Goal: Information Seeking & Learning: Learn about a topic

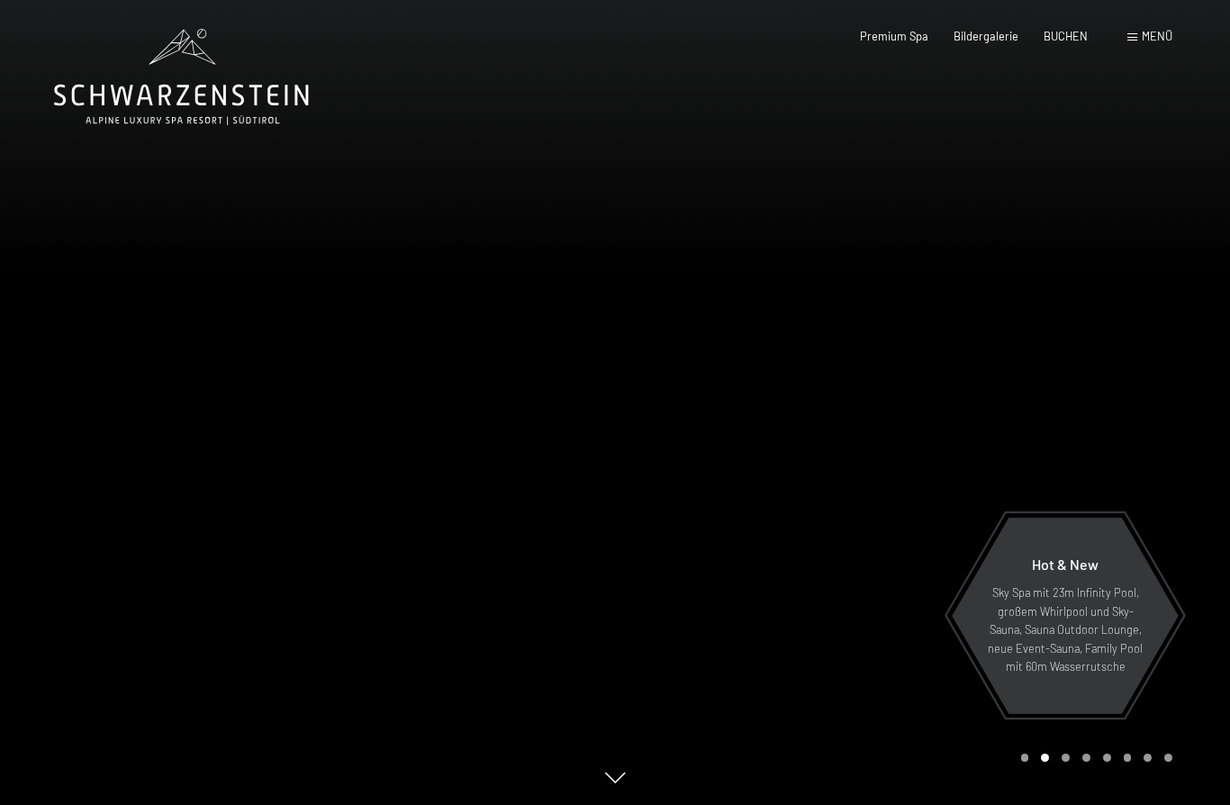
click at [1170, 36] on span "Menü" at bounding box center [1156, 36] width 31 height 14
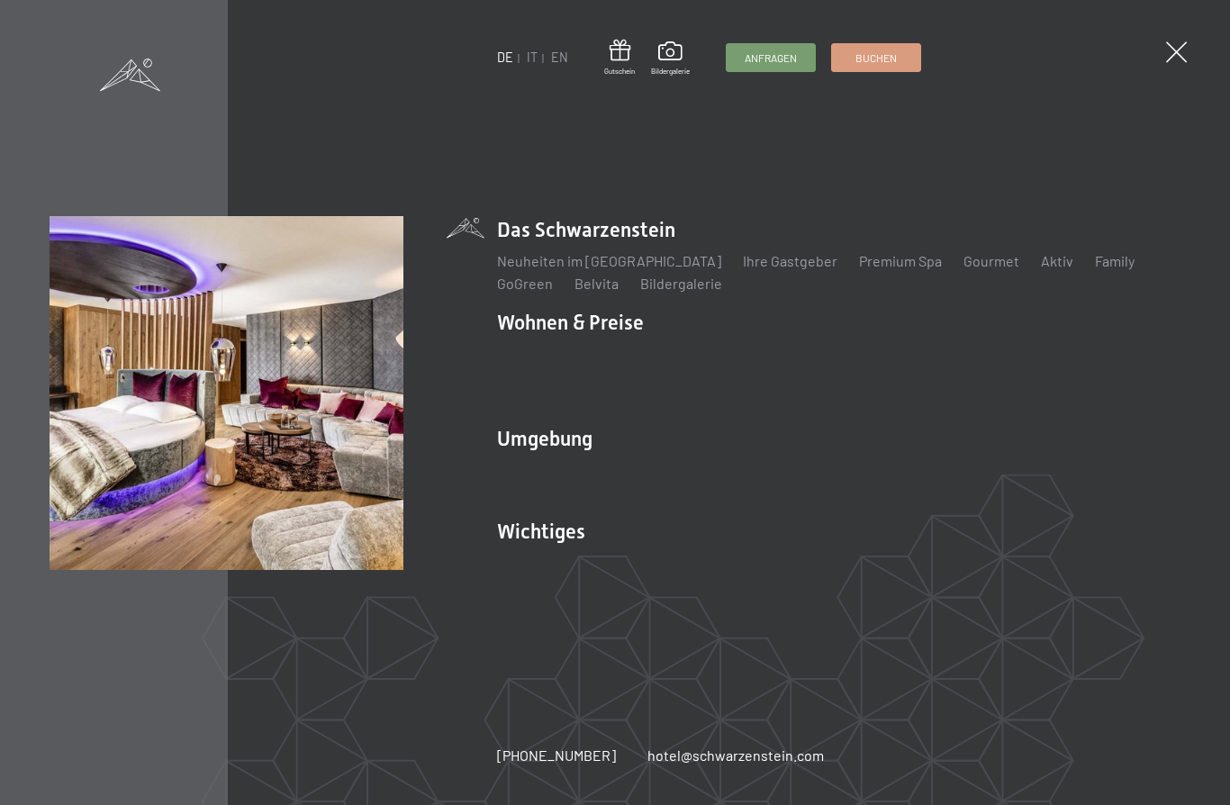
click at [663, 362] on link "Zimmer & Preise" at bounding box center [688, 353] width 104 height 17
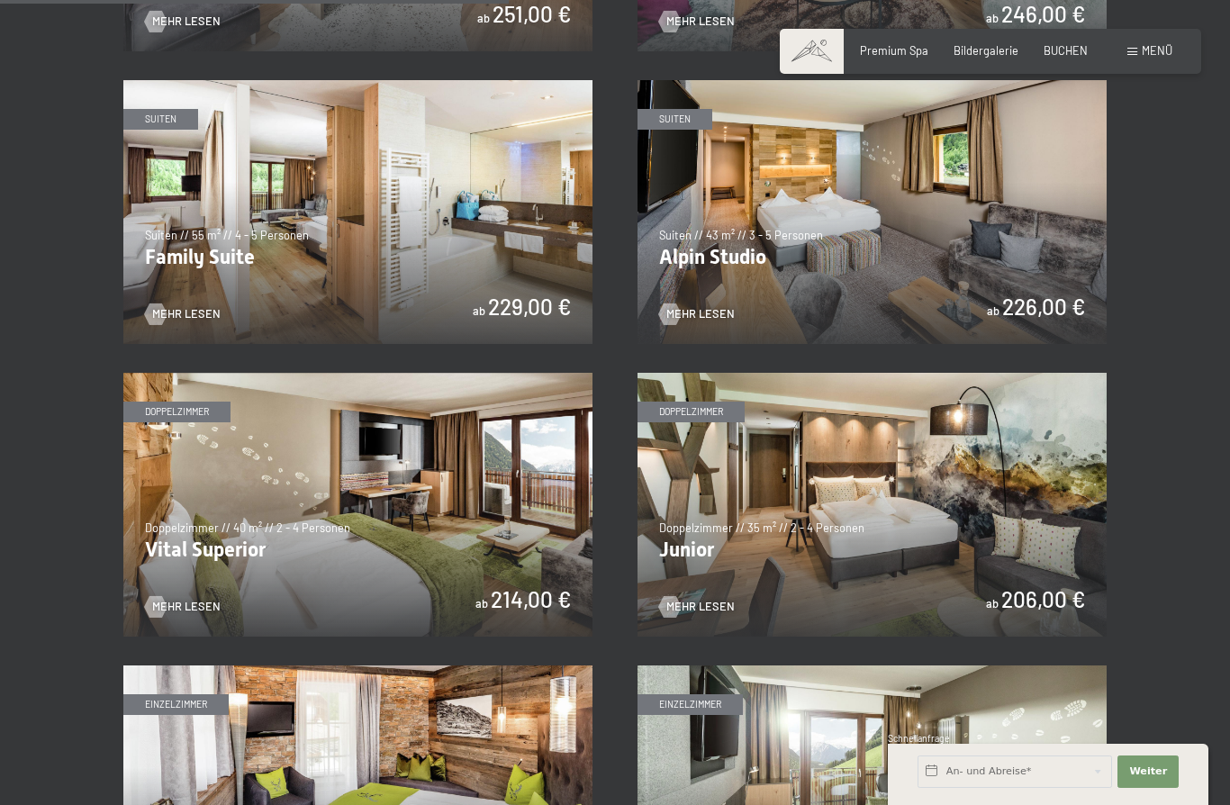
scroll to position [1772, 0]
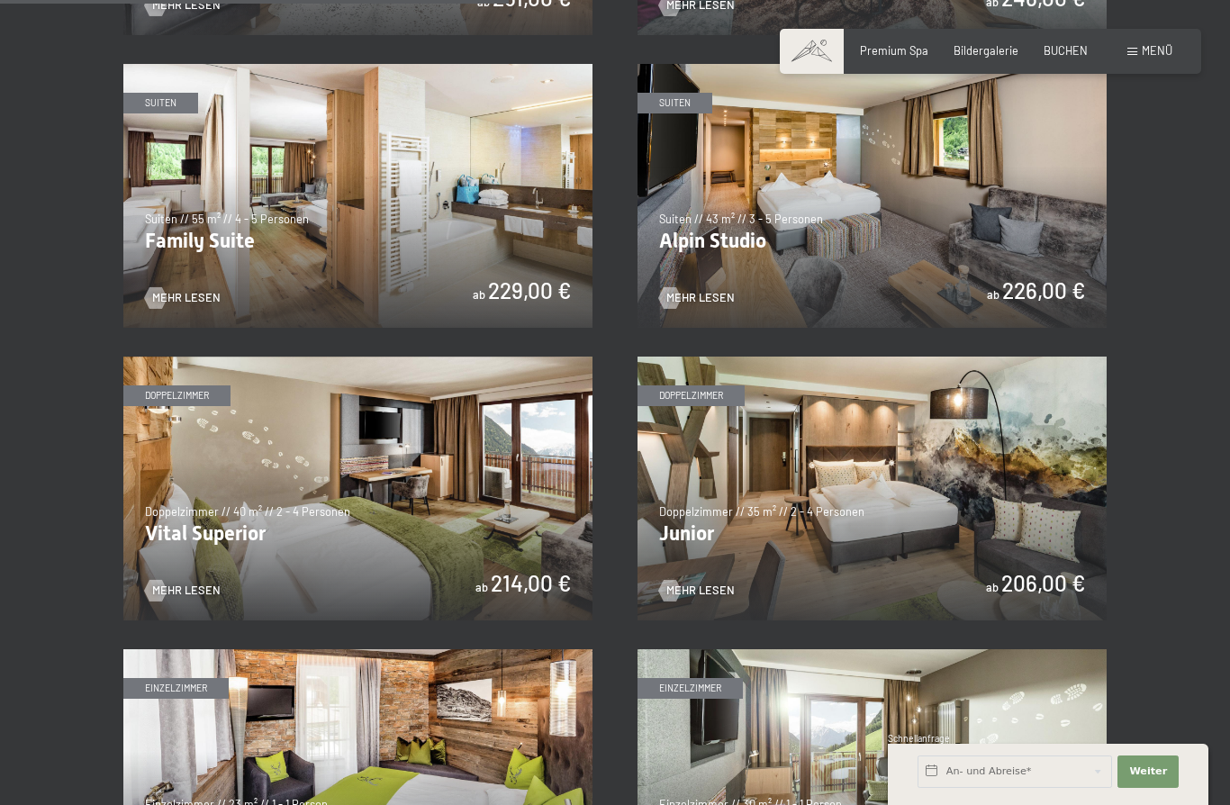
click at [248, 208] on img at bounding box center [357, 196] width 469 height 264
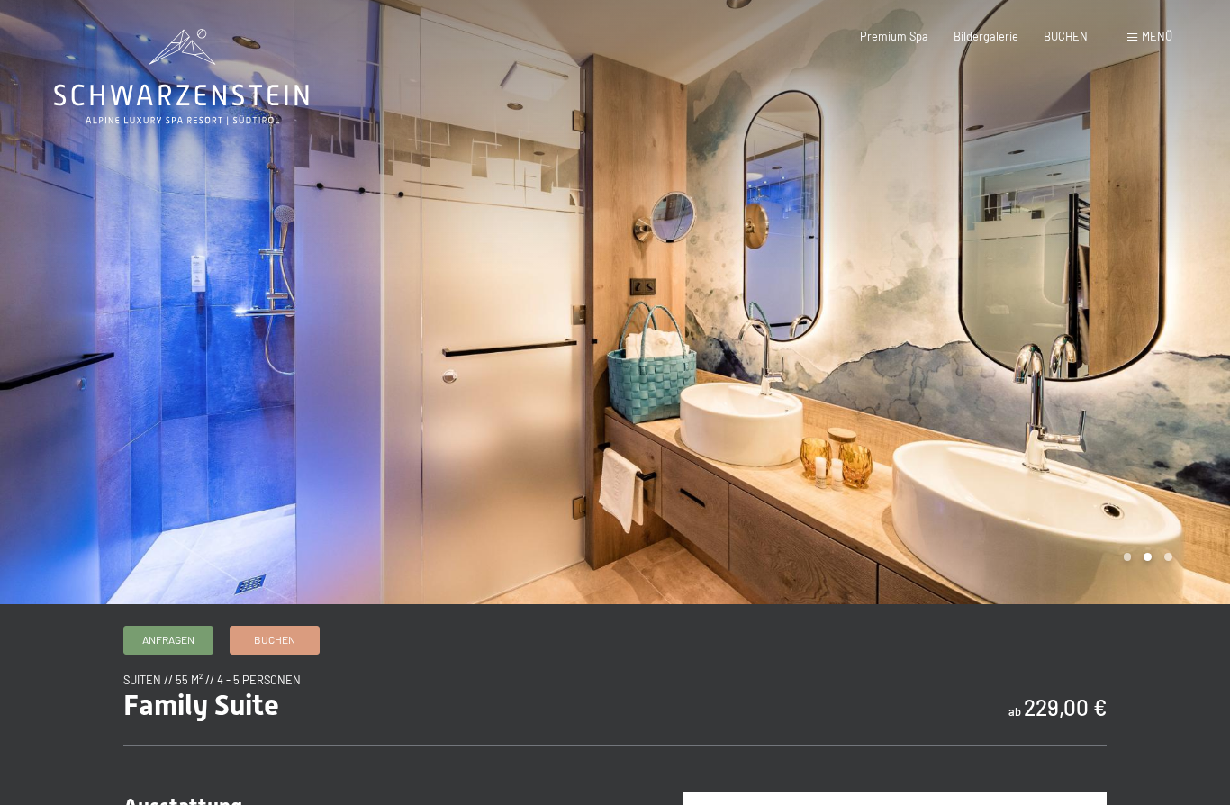
click at [1136, 189] on div at bounding box center [922, 302] width 615 height 604
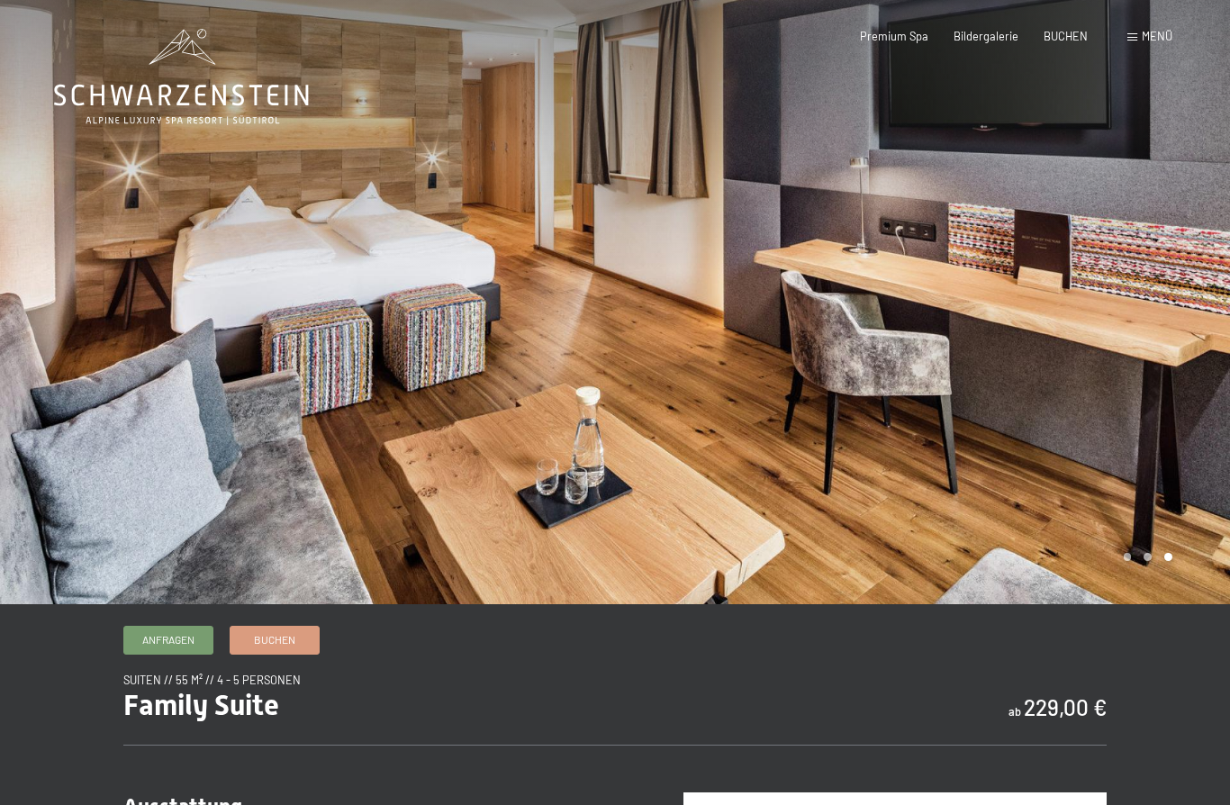
click at [1138, 187] on div at bounding box center [922, 302] width 615 height 604
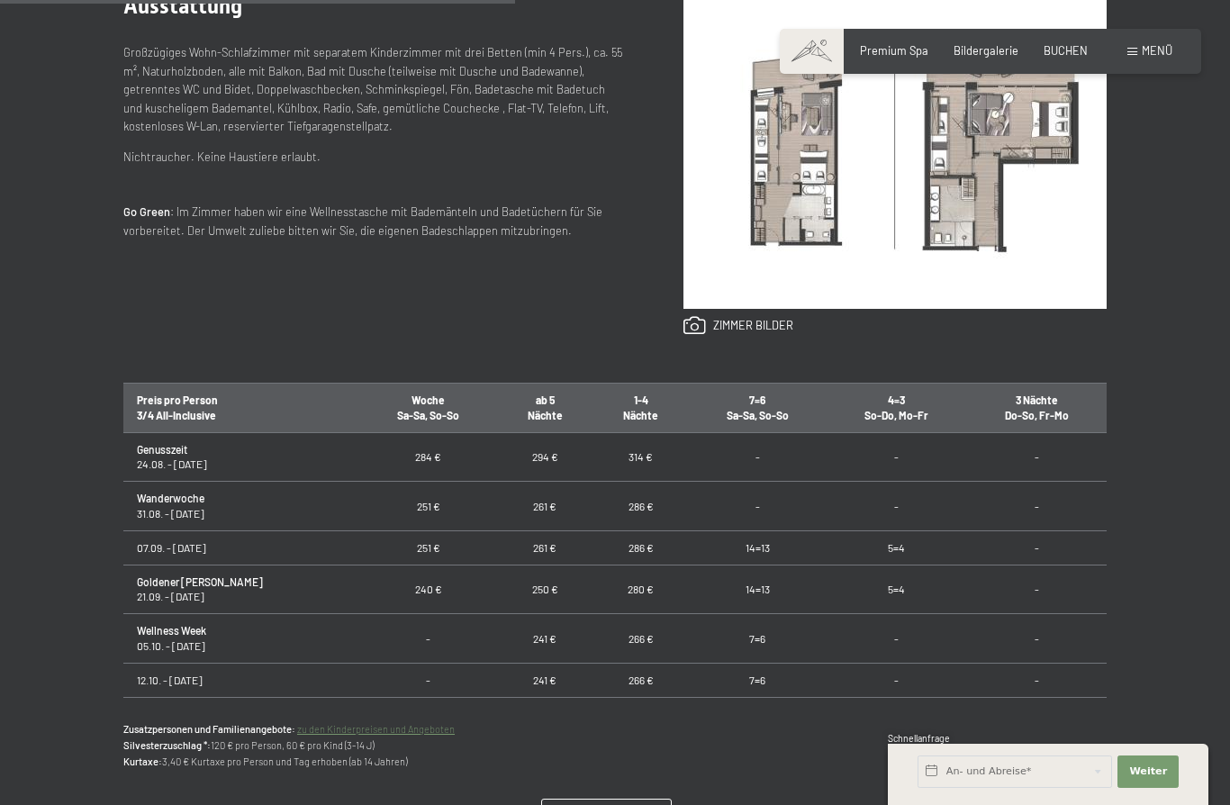
scroll to position [802, 0]
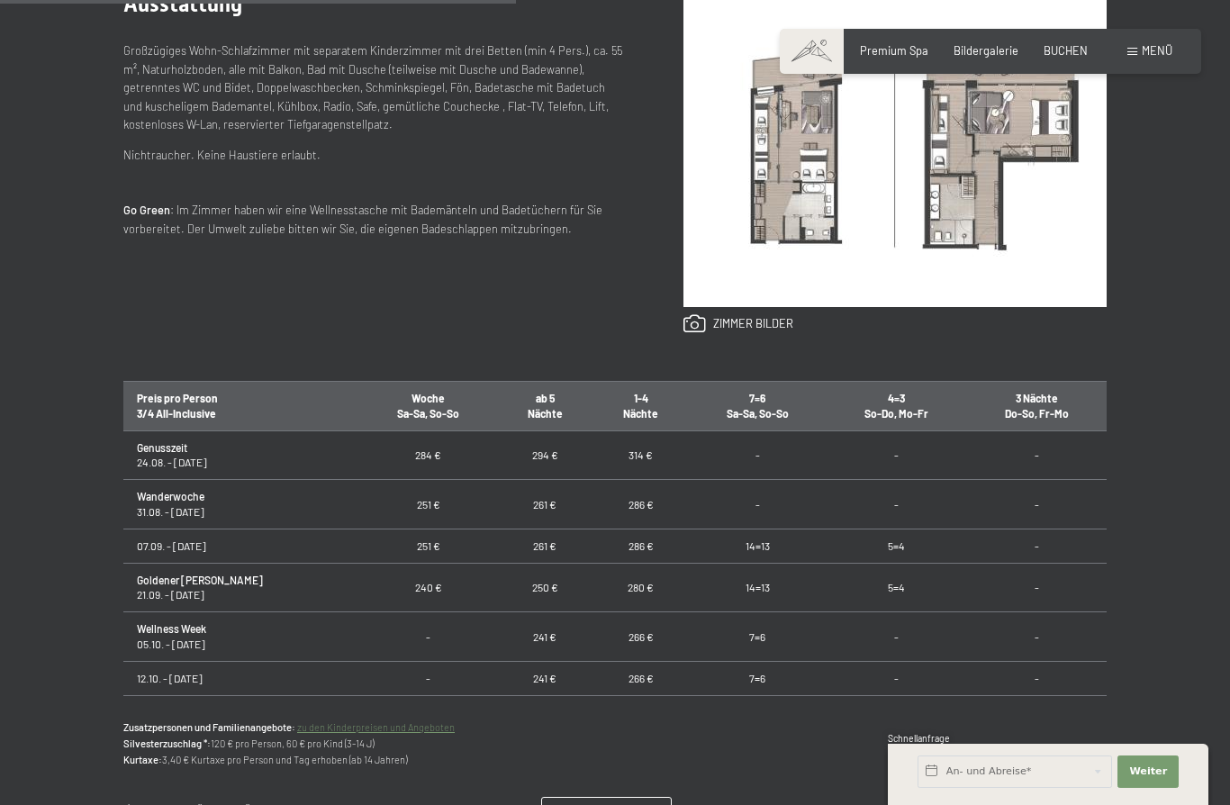
click at [760, 244] on img at bounding box center [894, 148] width 423 height 317
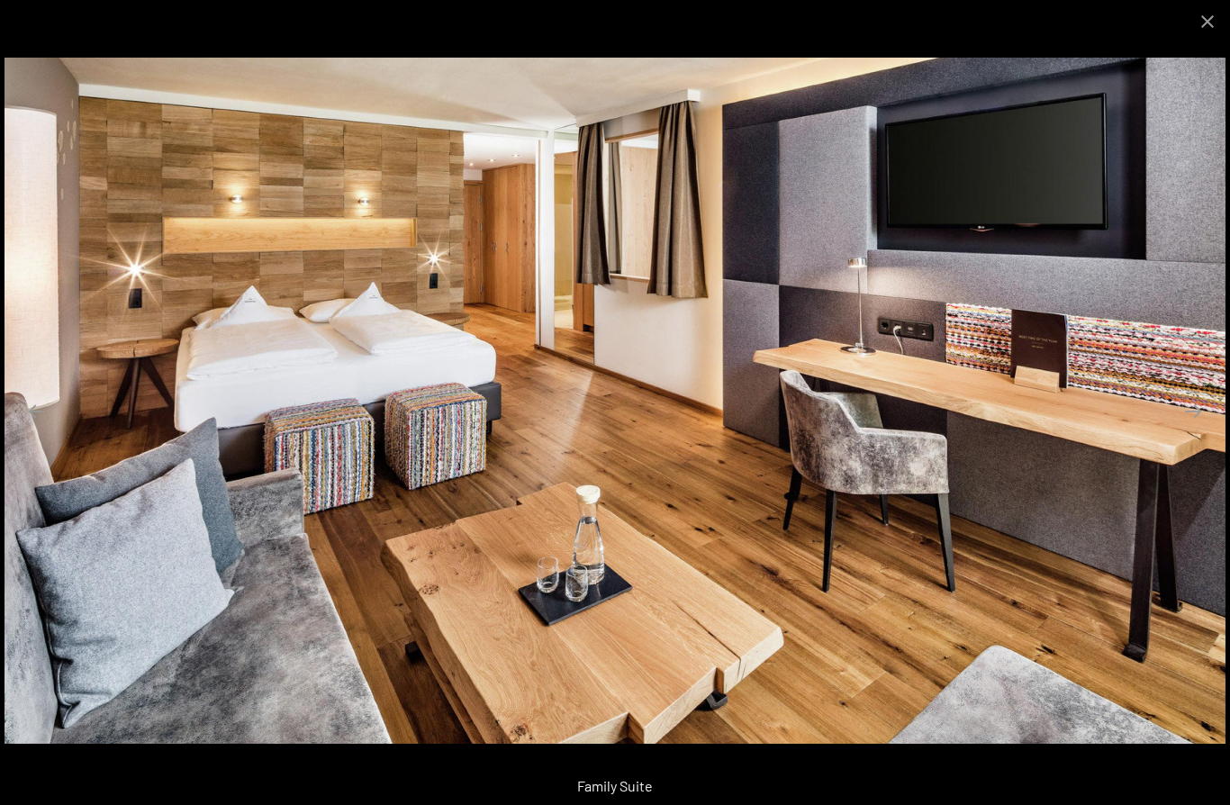
click at [1208, 28] on button "Close gallery" at bounding box center [1207, 21] width 45 height 42
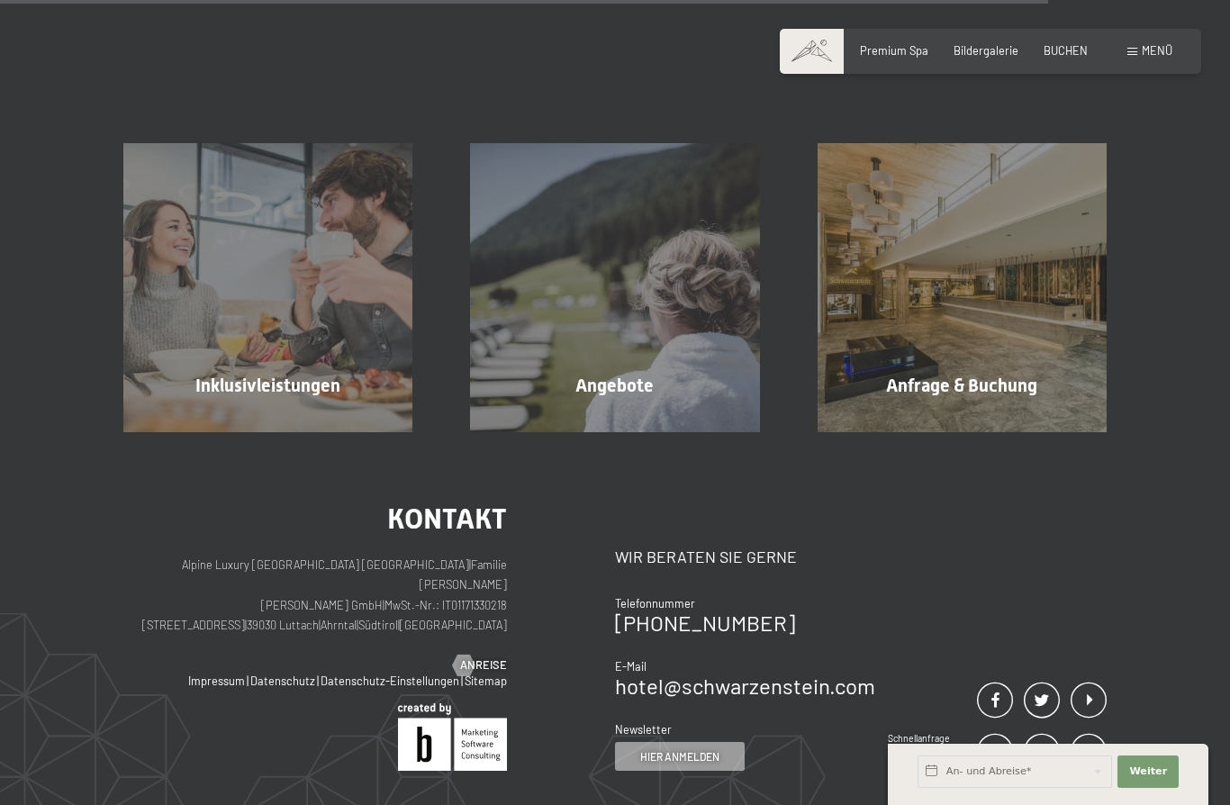
scroll to position [1629, 0]
click at [176, 393] on div "Inklusivleistungen" at bounding box center [268, 384] width 347 height 25
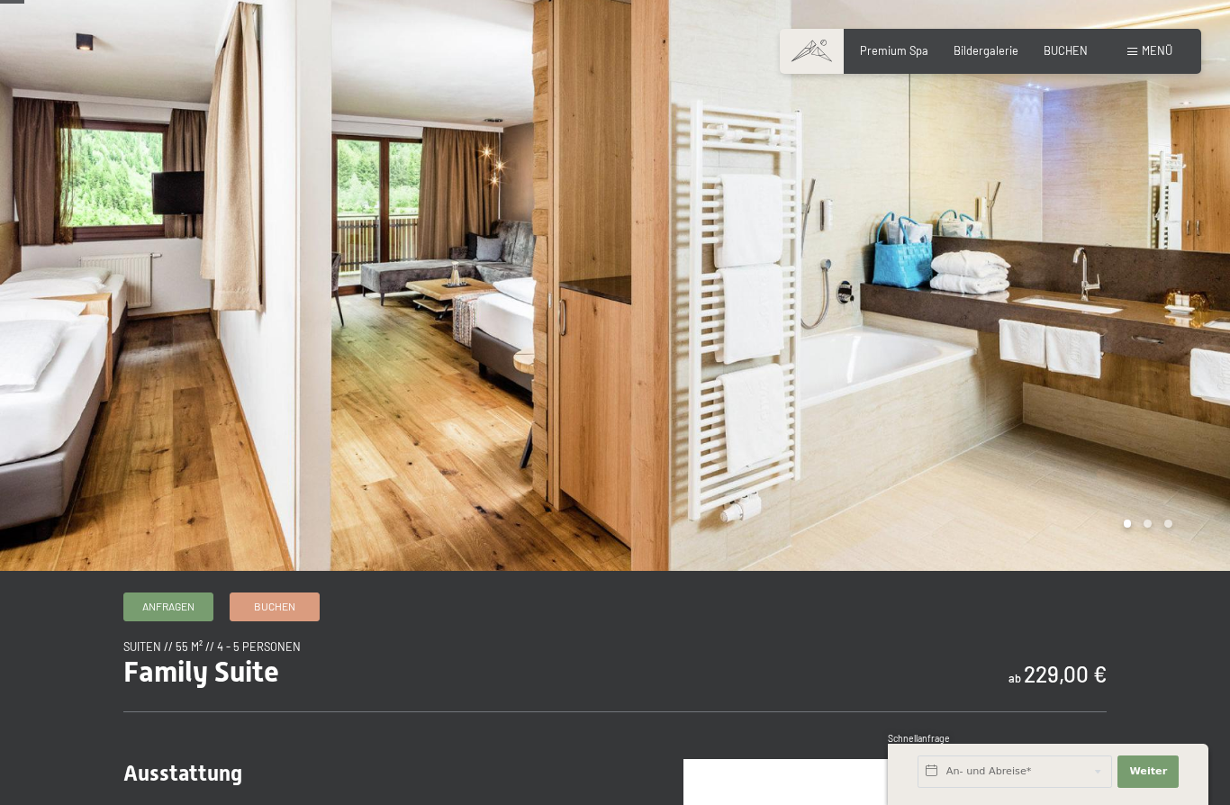
scroll to position [38, 0]
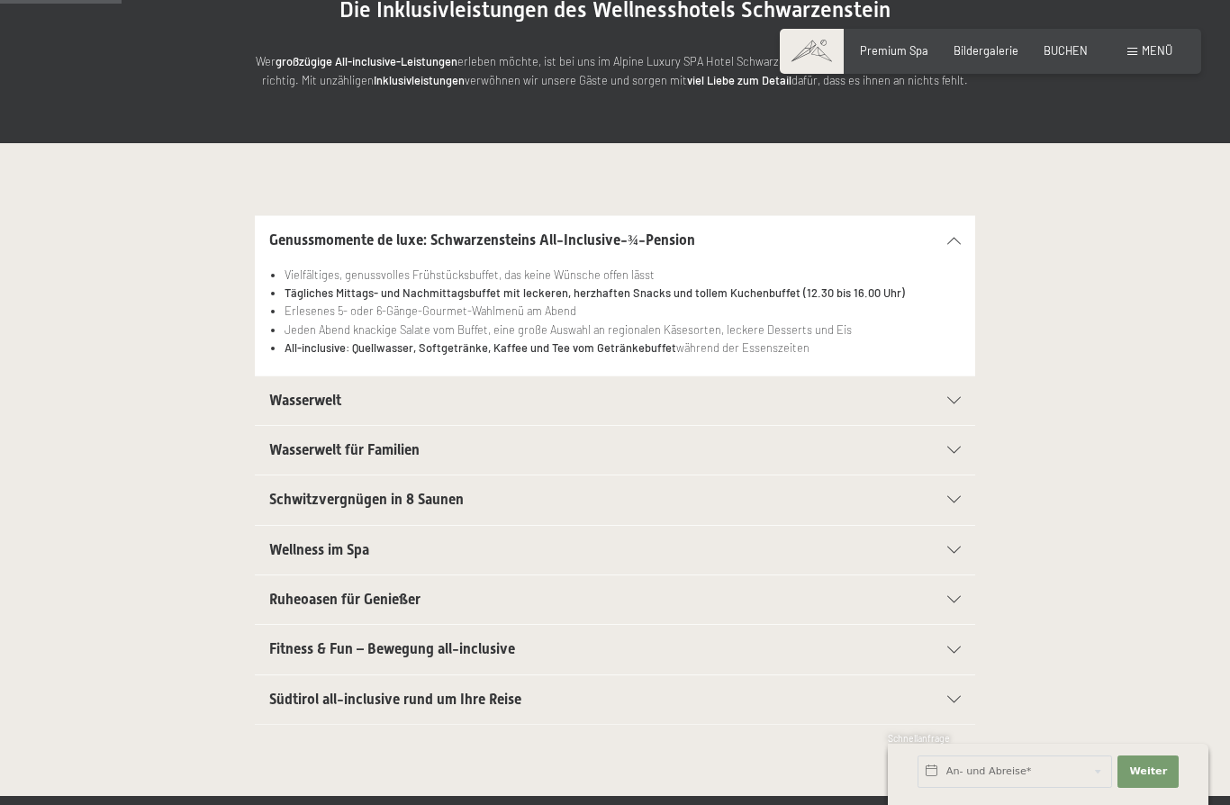
scroll to position [266, 0]
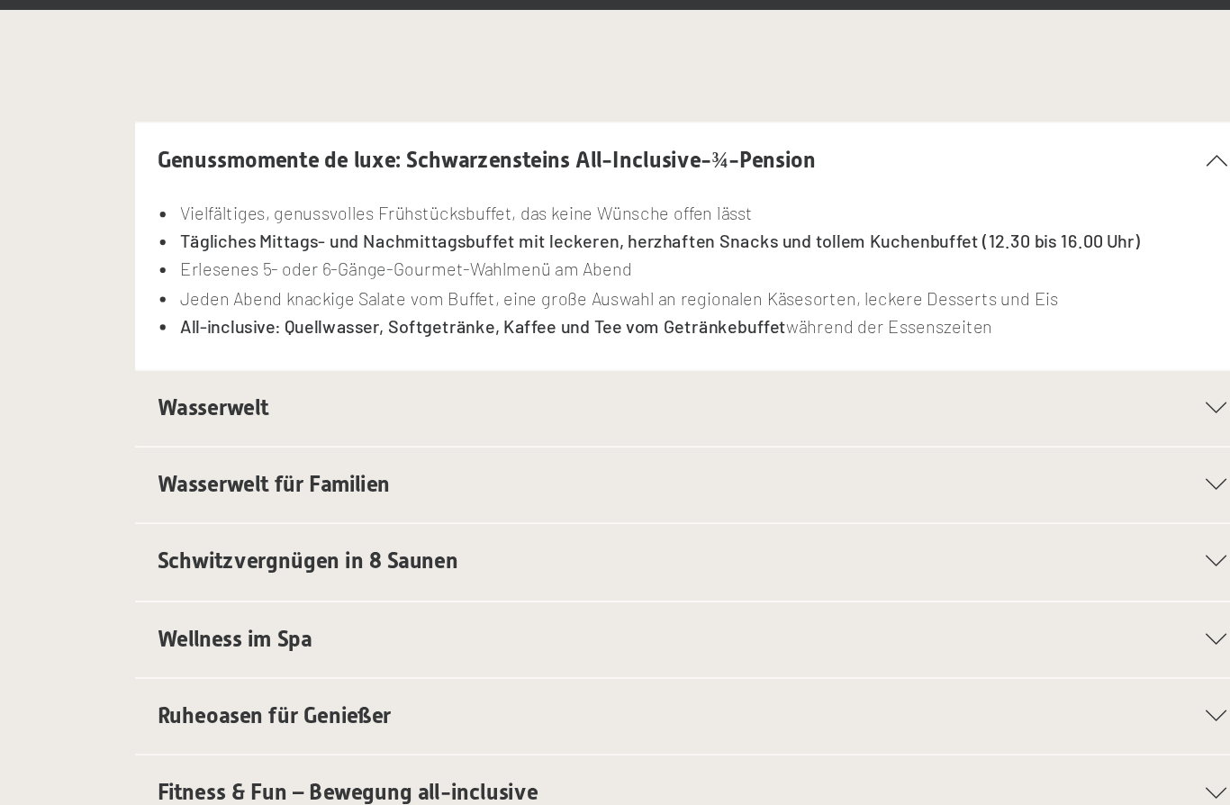
click at [947, 366] on icon at bounding box center [954, 369] width 14 height 7
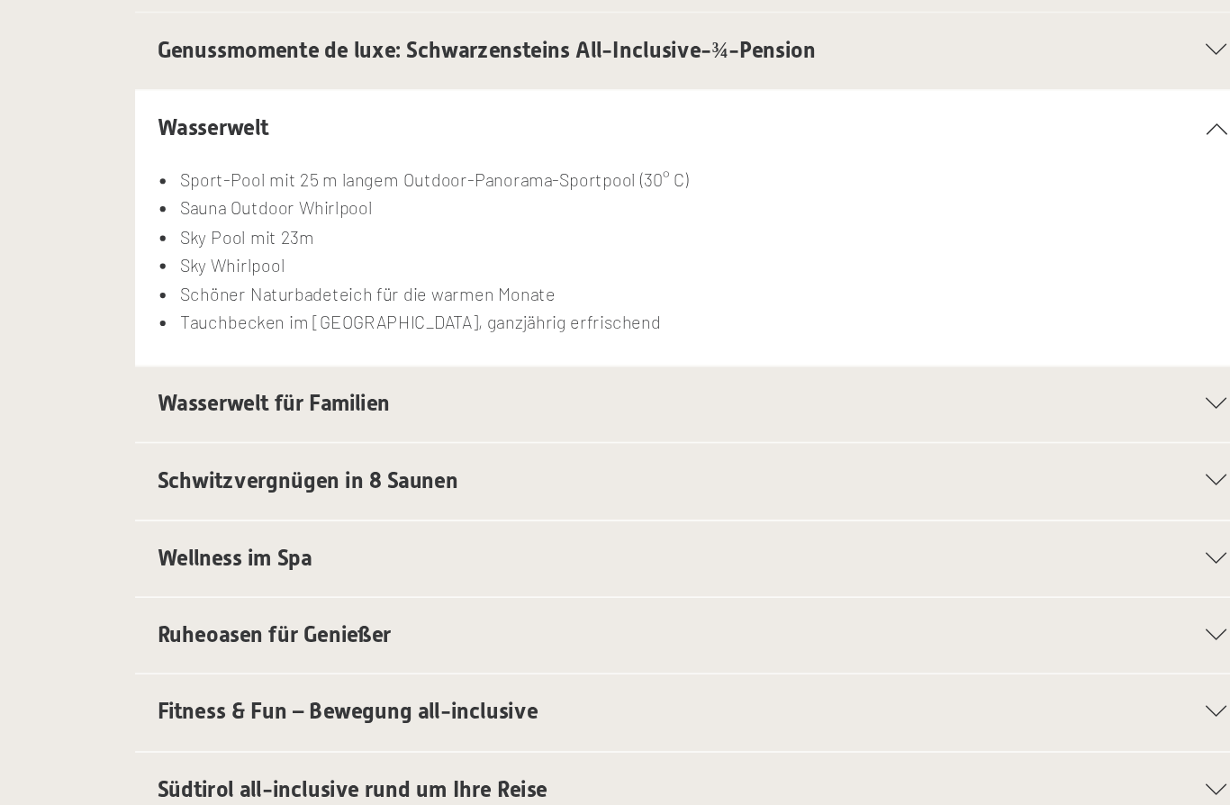
click at [787, 414] on div "Wasserwelt für Familien" at bounding box center [614, 438] width 691 height 49
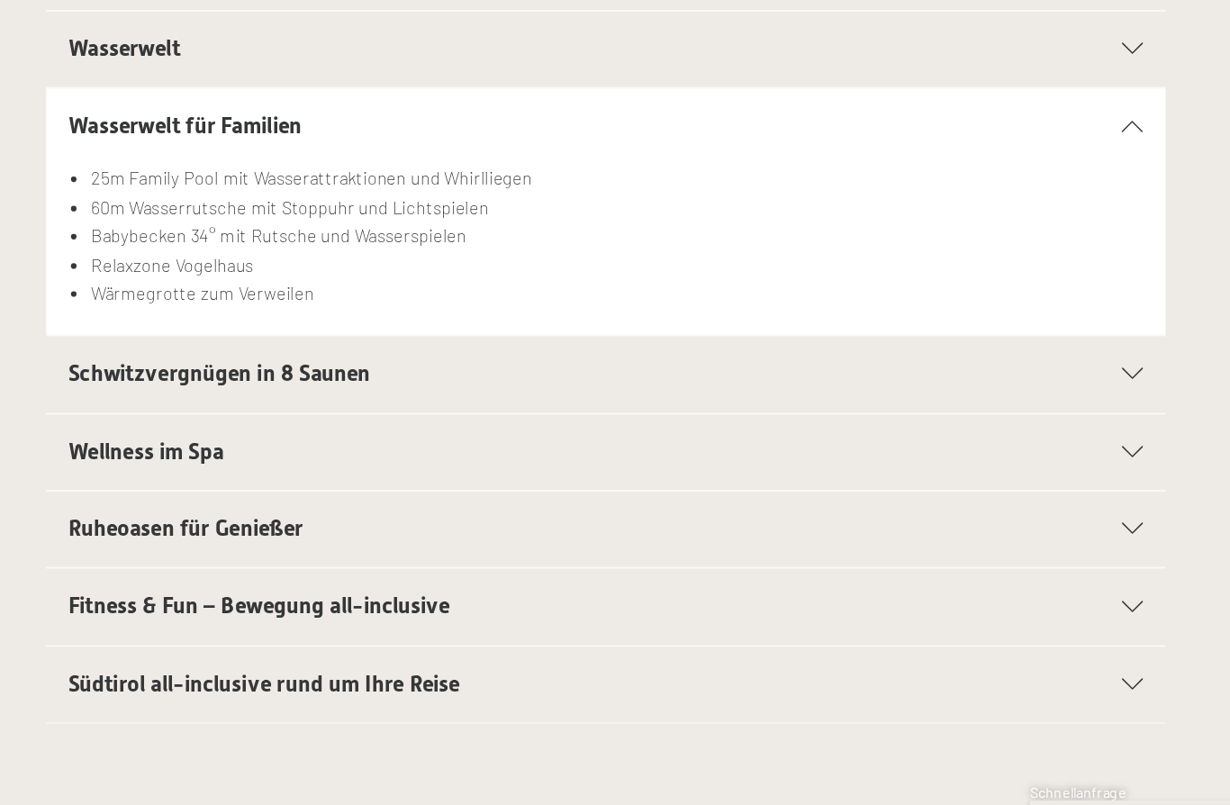
scroll to position [268, 0]
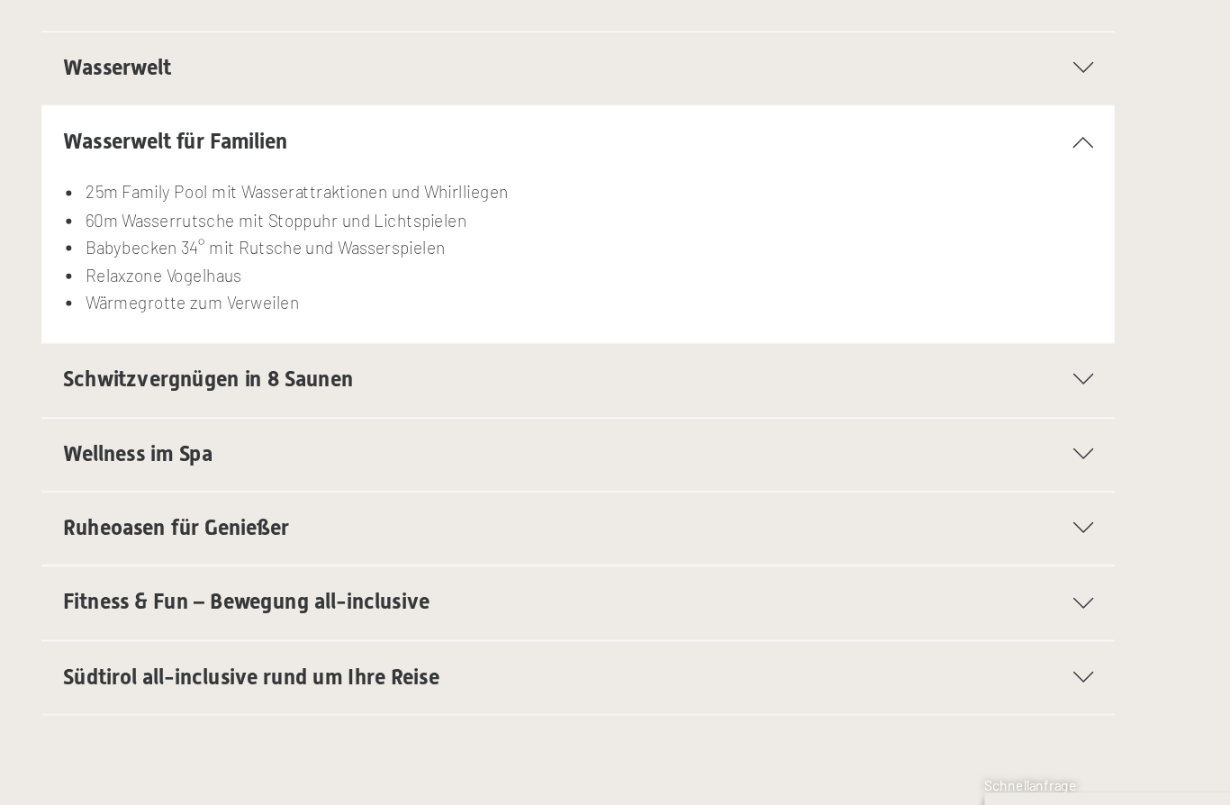
click at [717, 442] on div "Schwitzvergnügen in 8 Saunen" at bounding box center [614, 466] width 691 height 49
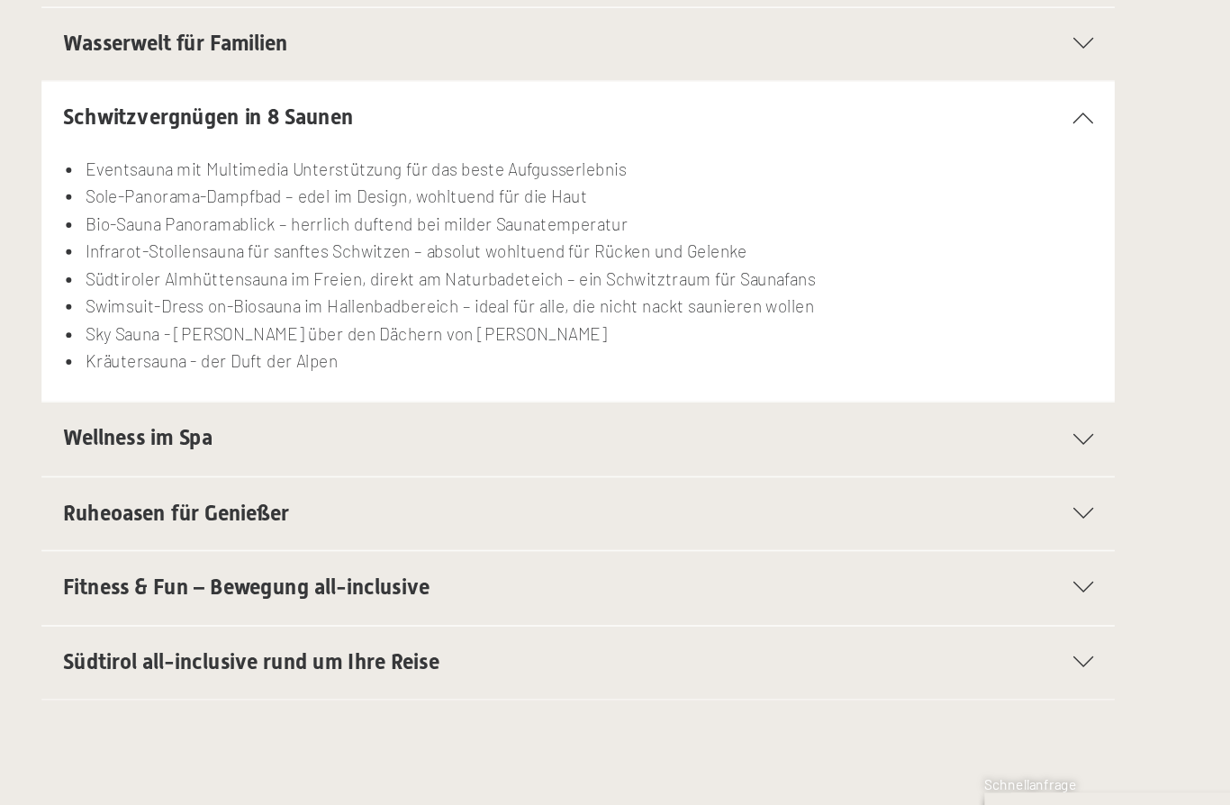
scroll to position [335, 0]
click at [720, 481] on div "Wellness im Spa" at bounding box center [614, 505] width 691 height 49
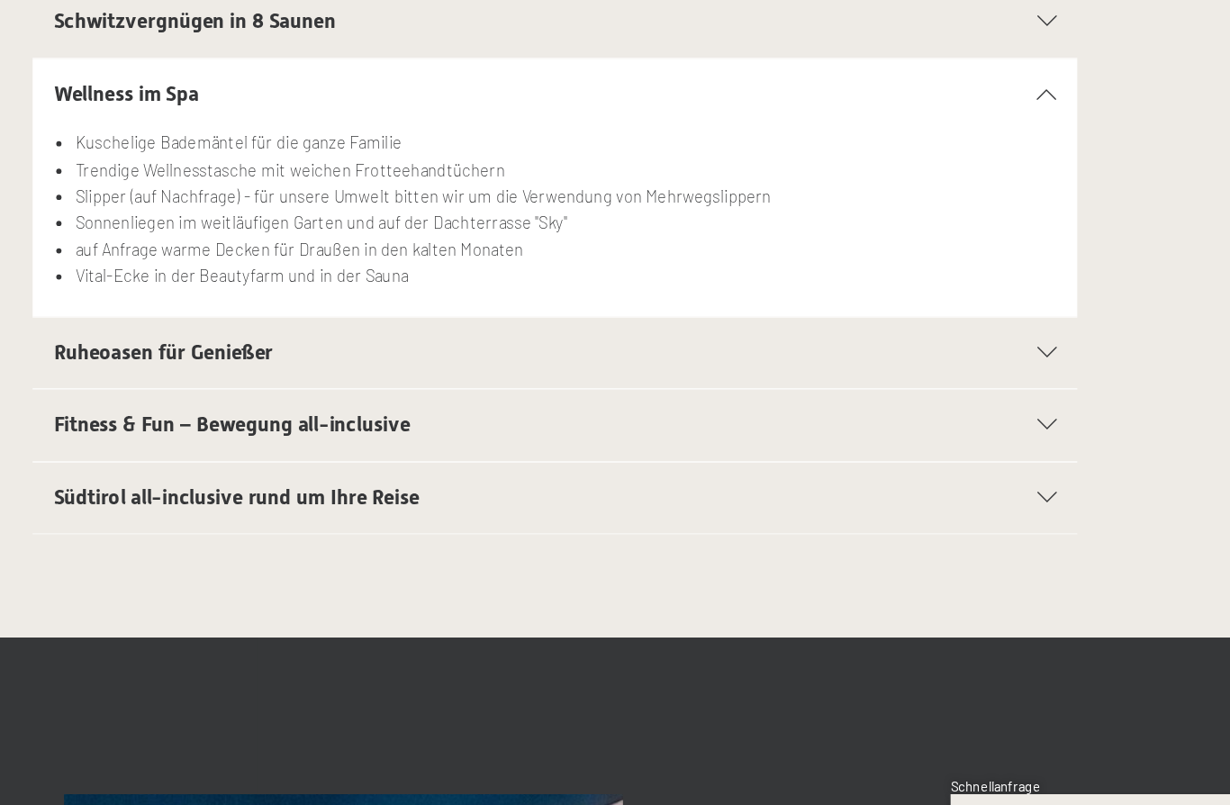
scroll to position [415, 0]
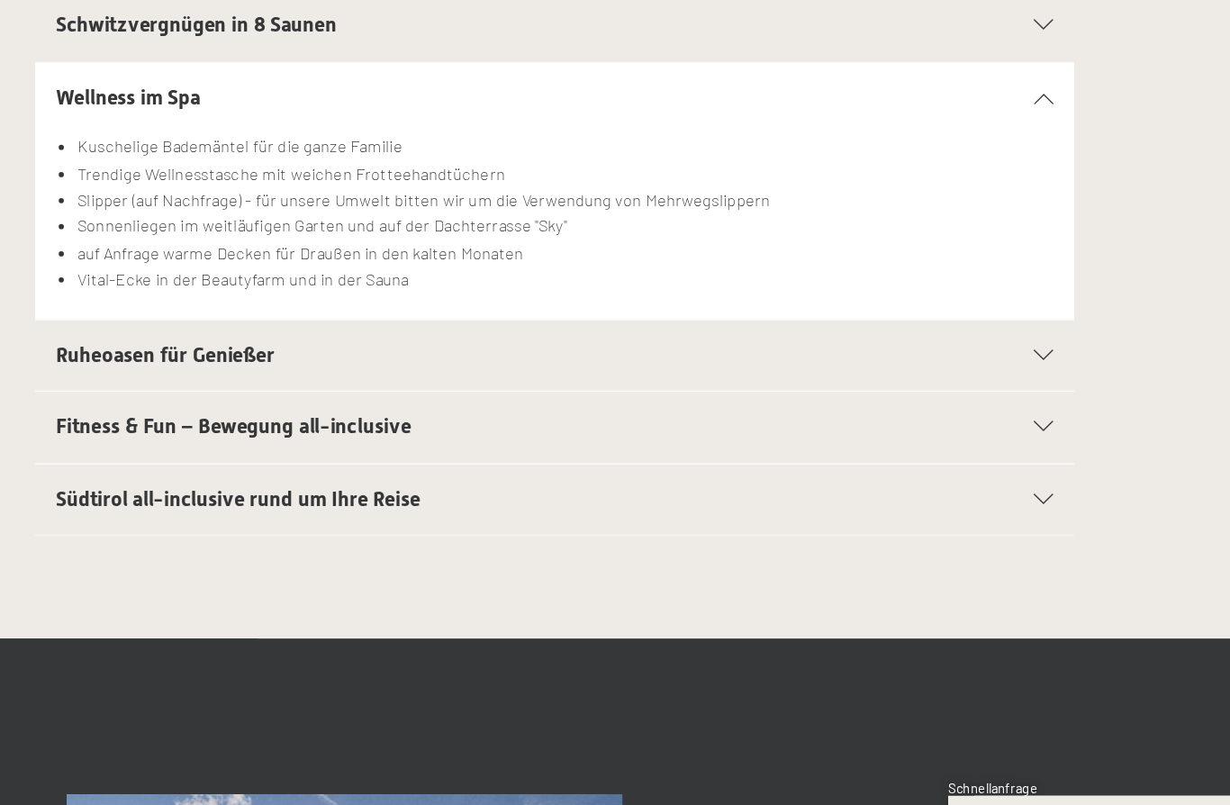
click at [716, 464] on div "Fitness & Fun – Bewegung all-inclusive" at bounding box center [614, 488] width 691 height 49
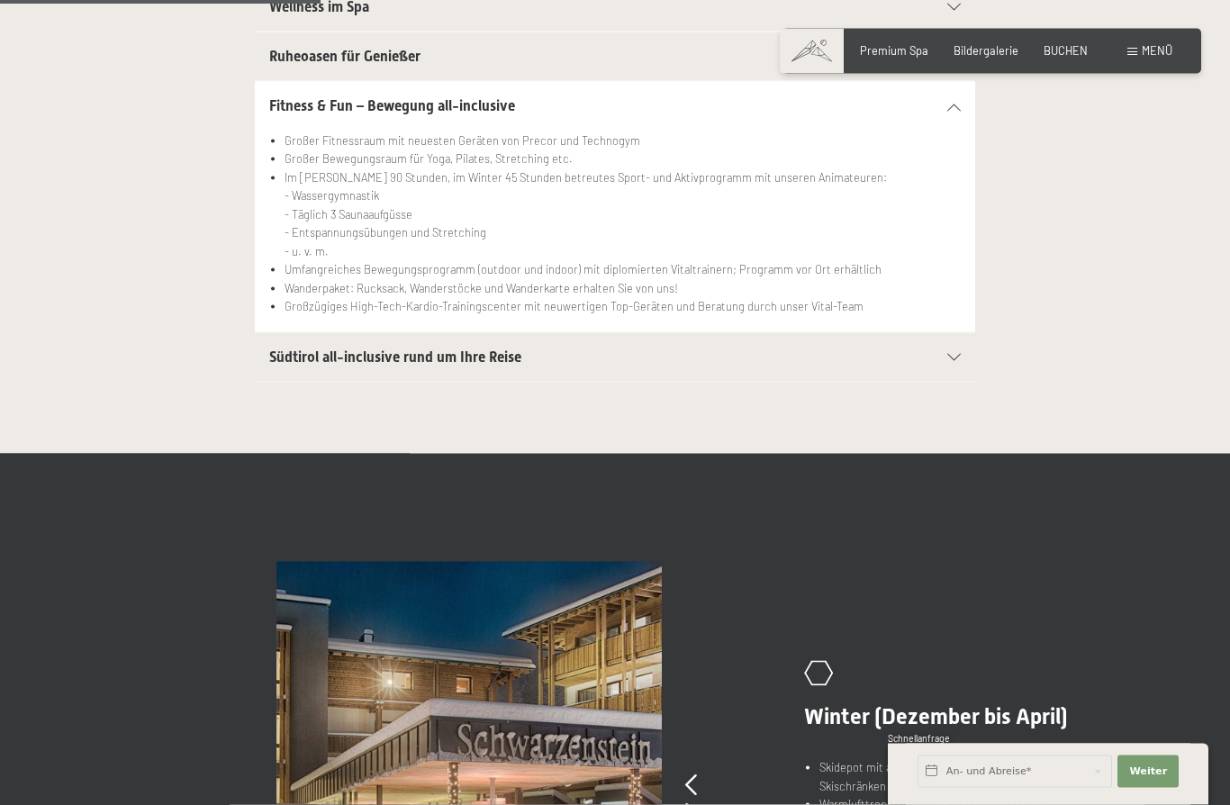
scroll to position [669, 0]
click at [942, 364] on div "Südtirol all-inclusive rund um Ihre Reise" at bounding box center [614, 356] width 691 height 49
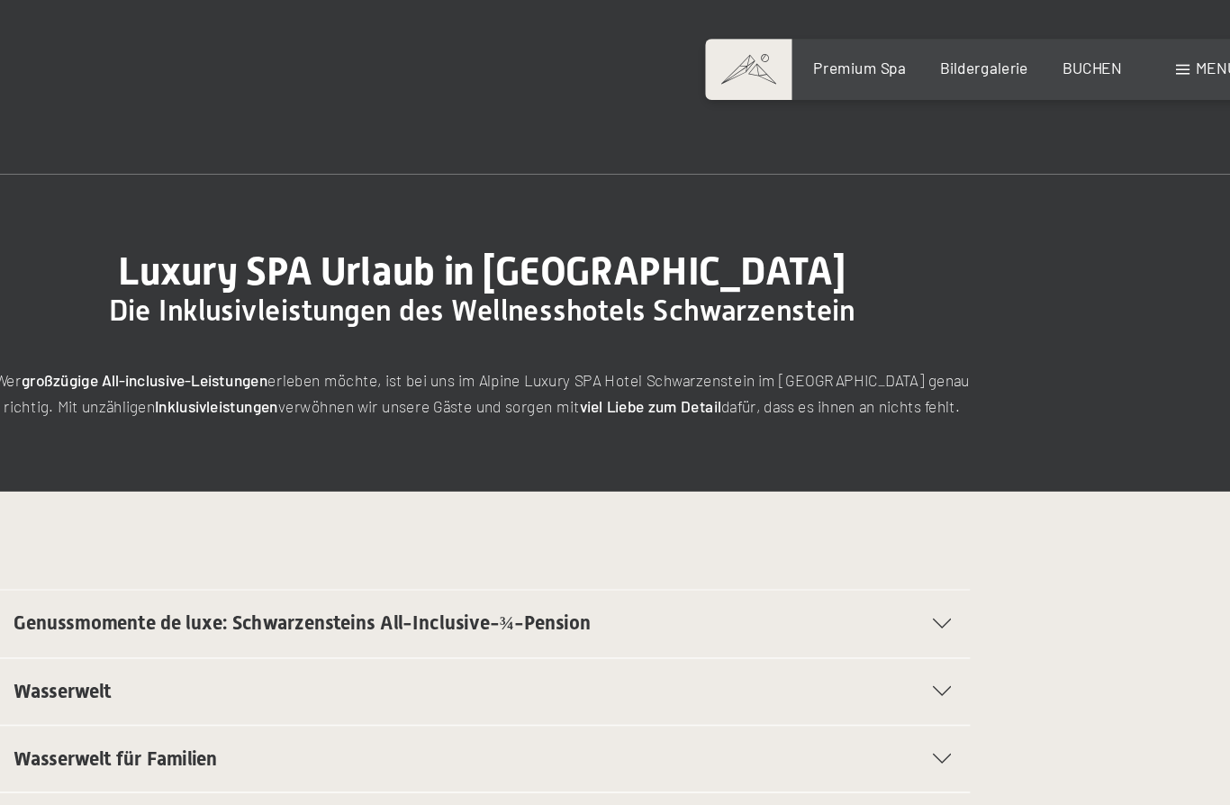
scroll to position [0, 0]
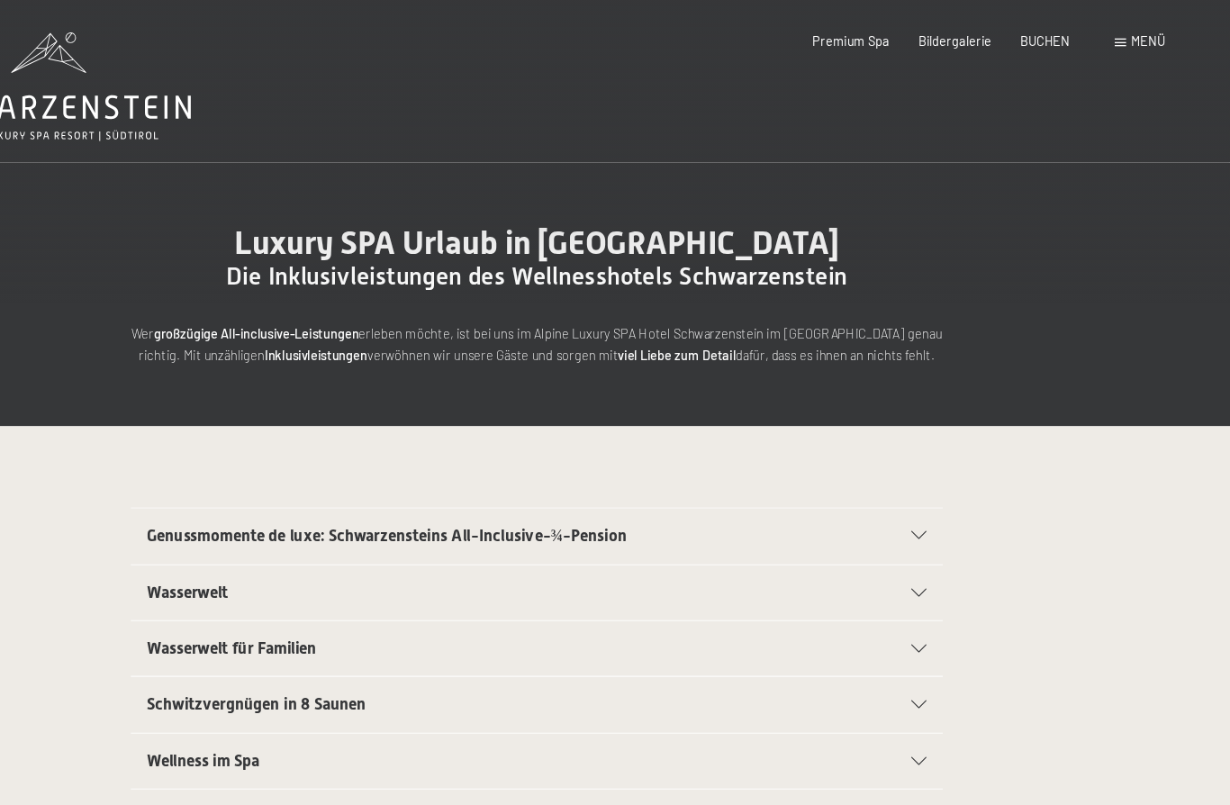
click at [1141, 30] on span "Menü" at bounding box center [1156, 36] width 31 height 14
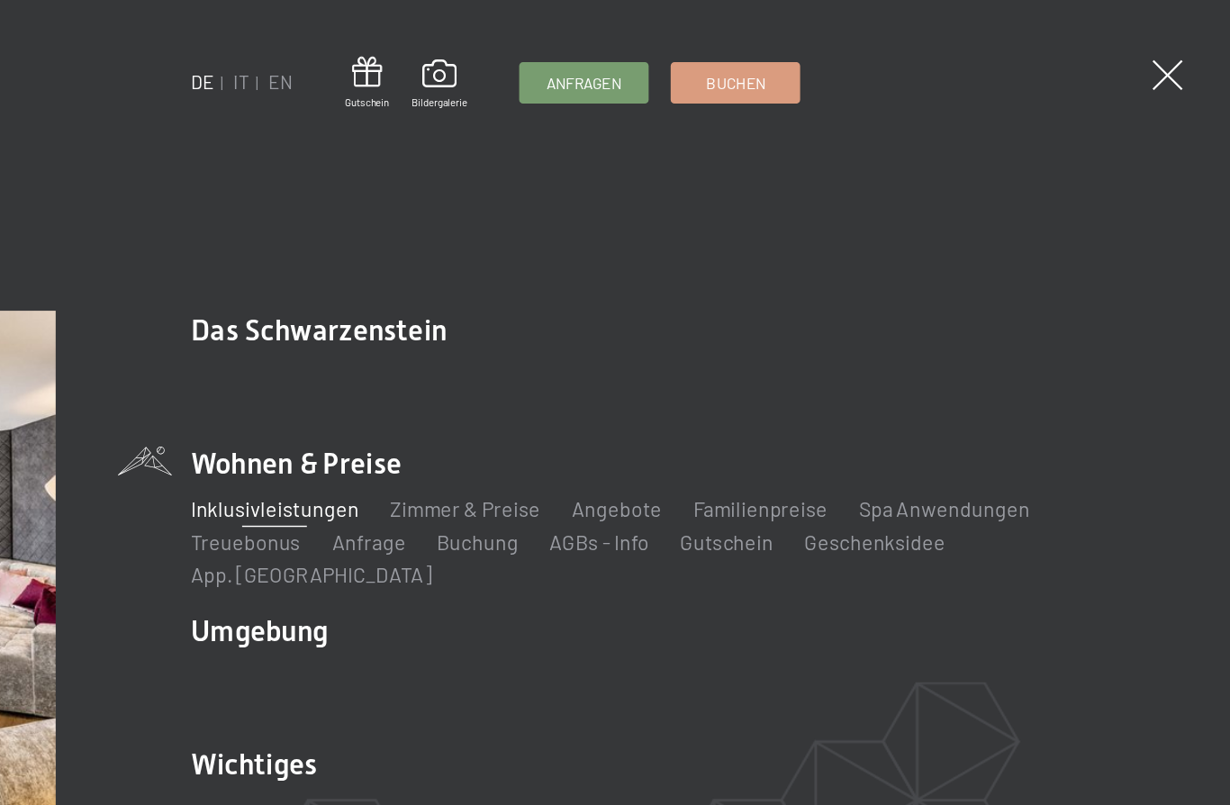
click at [651, 56] on span at bounding box center [670, 53] width 39 height 24
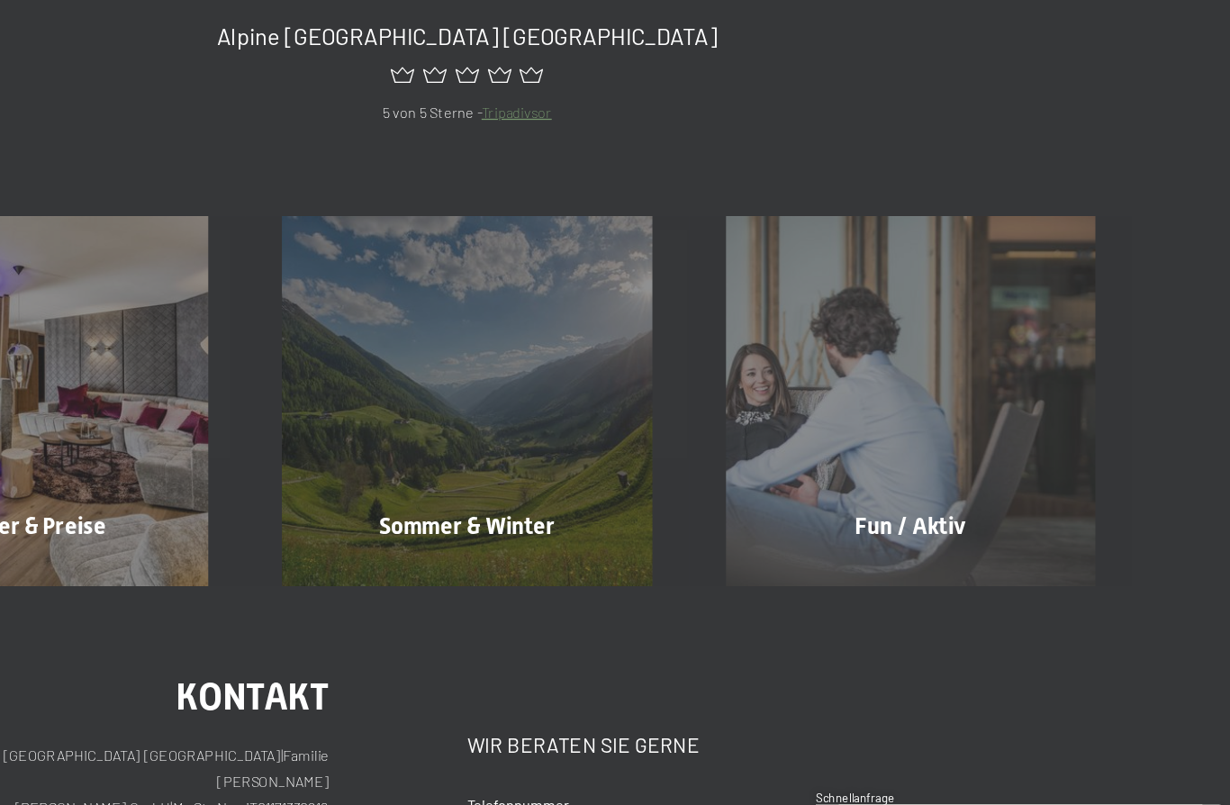
scroll to position [16867, 0]
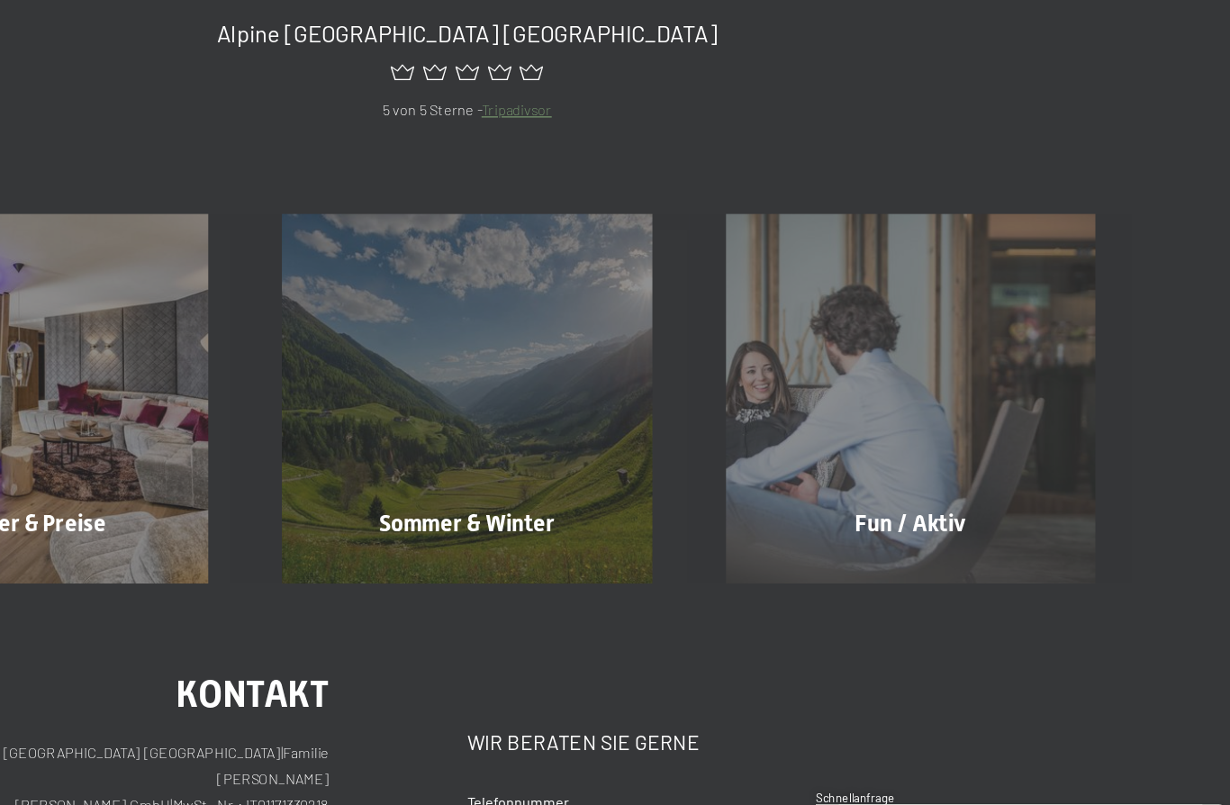
click at [816, 282] on div "Fun / Aktiv Mehr erfahren" at bounding box center [962, 426] width 347 height 289
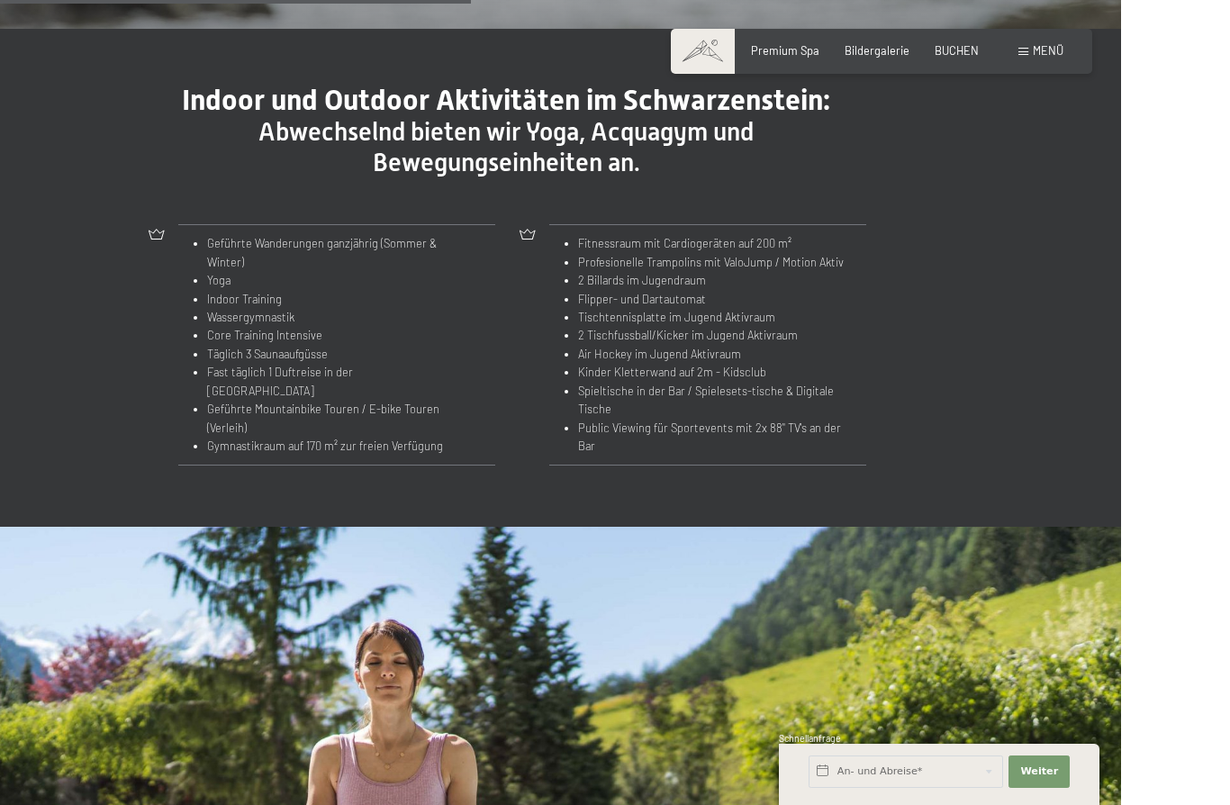
scroll to position [1818, 0]
